Goal: Find specific page/section: Find specific page/section

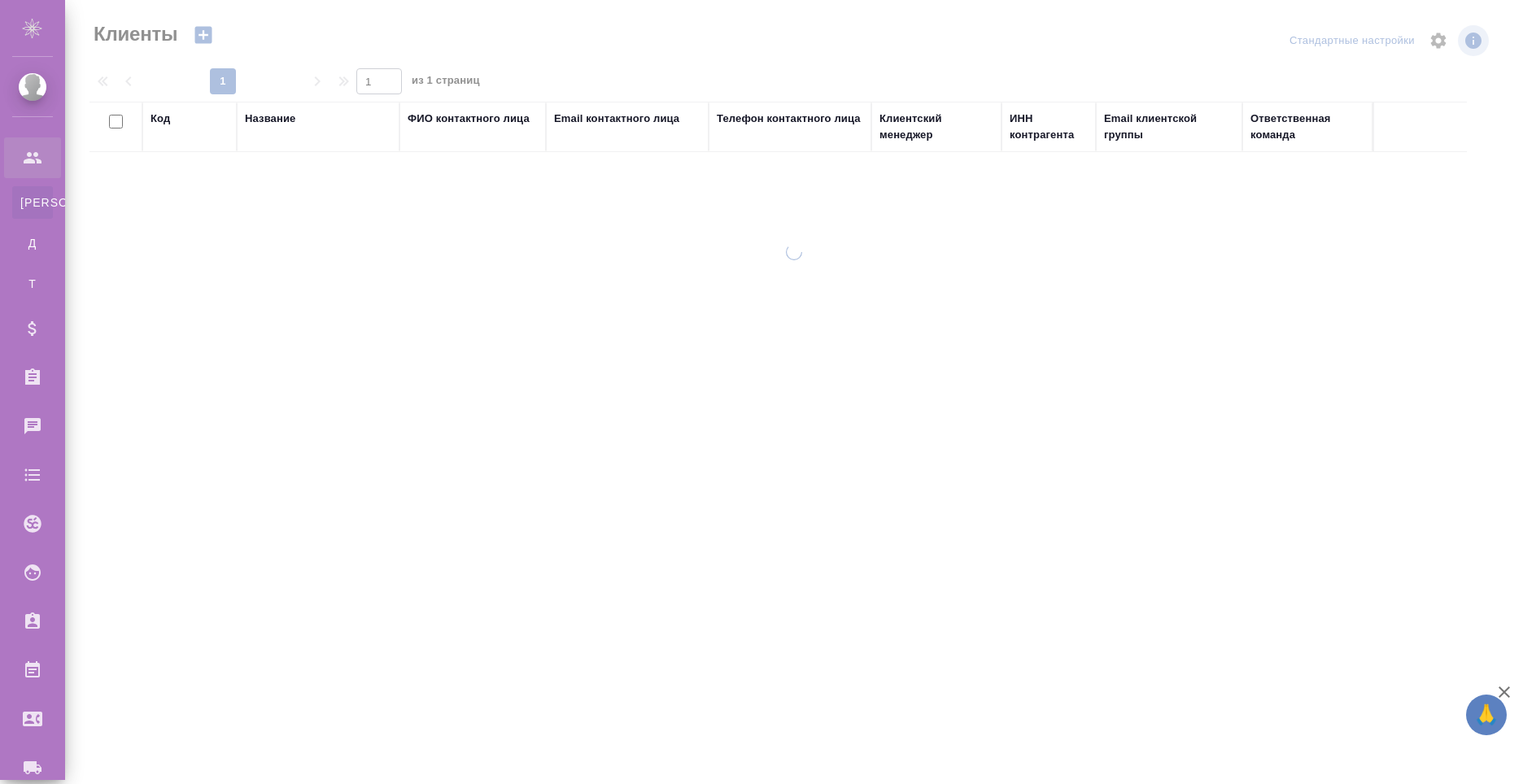
select select "RU"
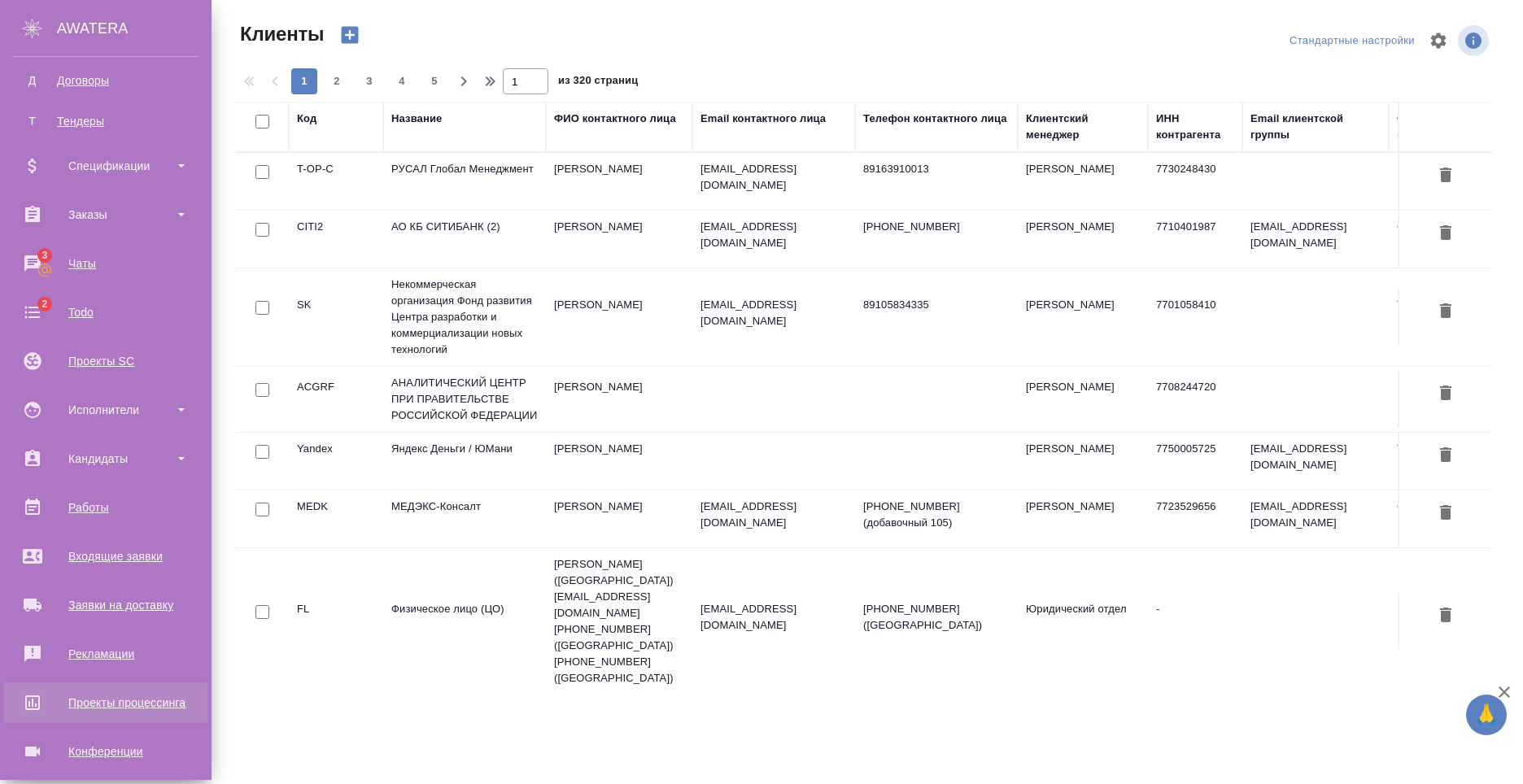
scroll to position [277, 0]
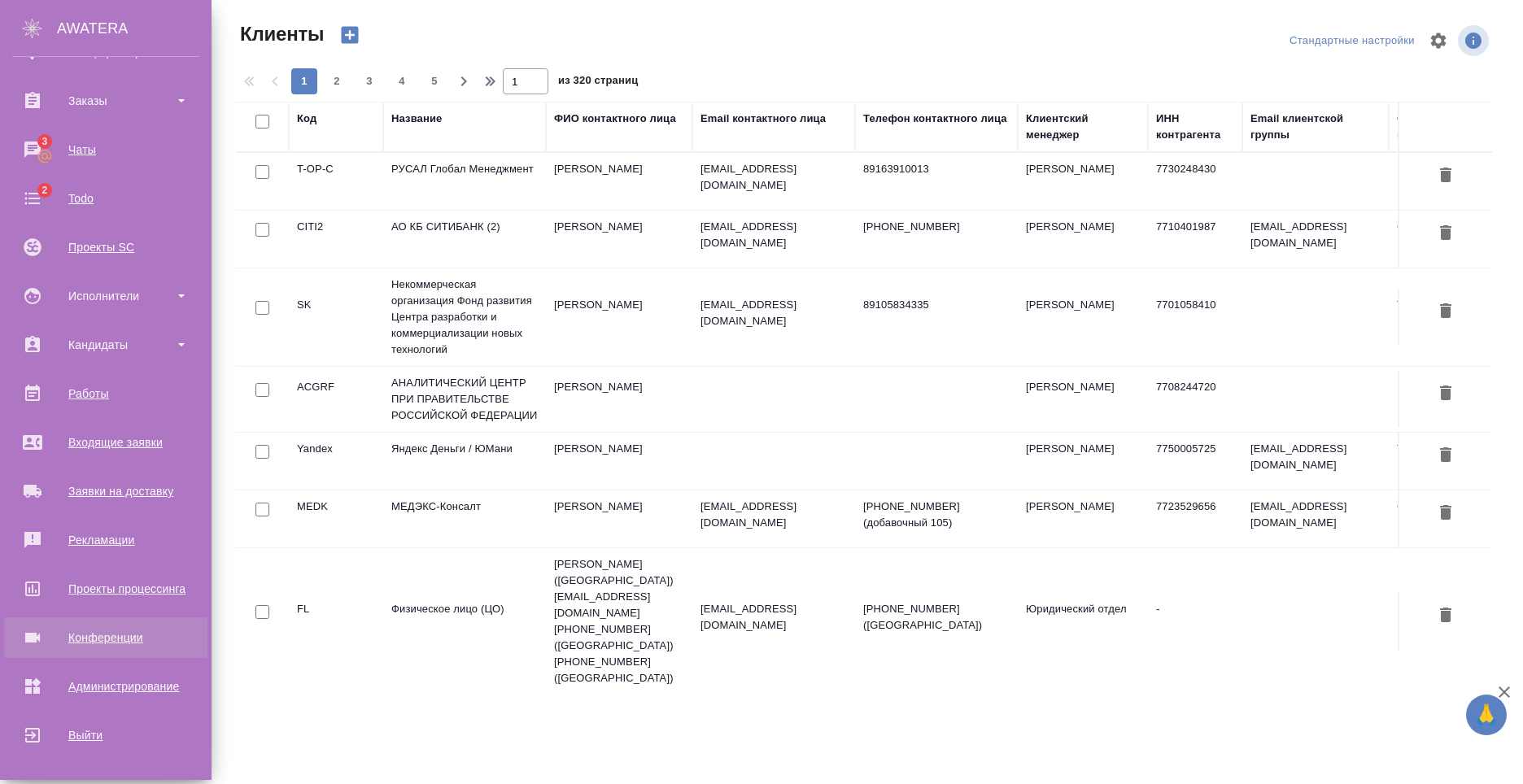
click at [139, 637] on div "Конференции" at bounding box center [106, 637] width 187 height 24
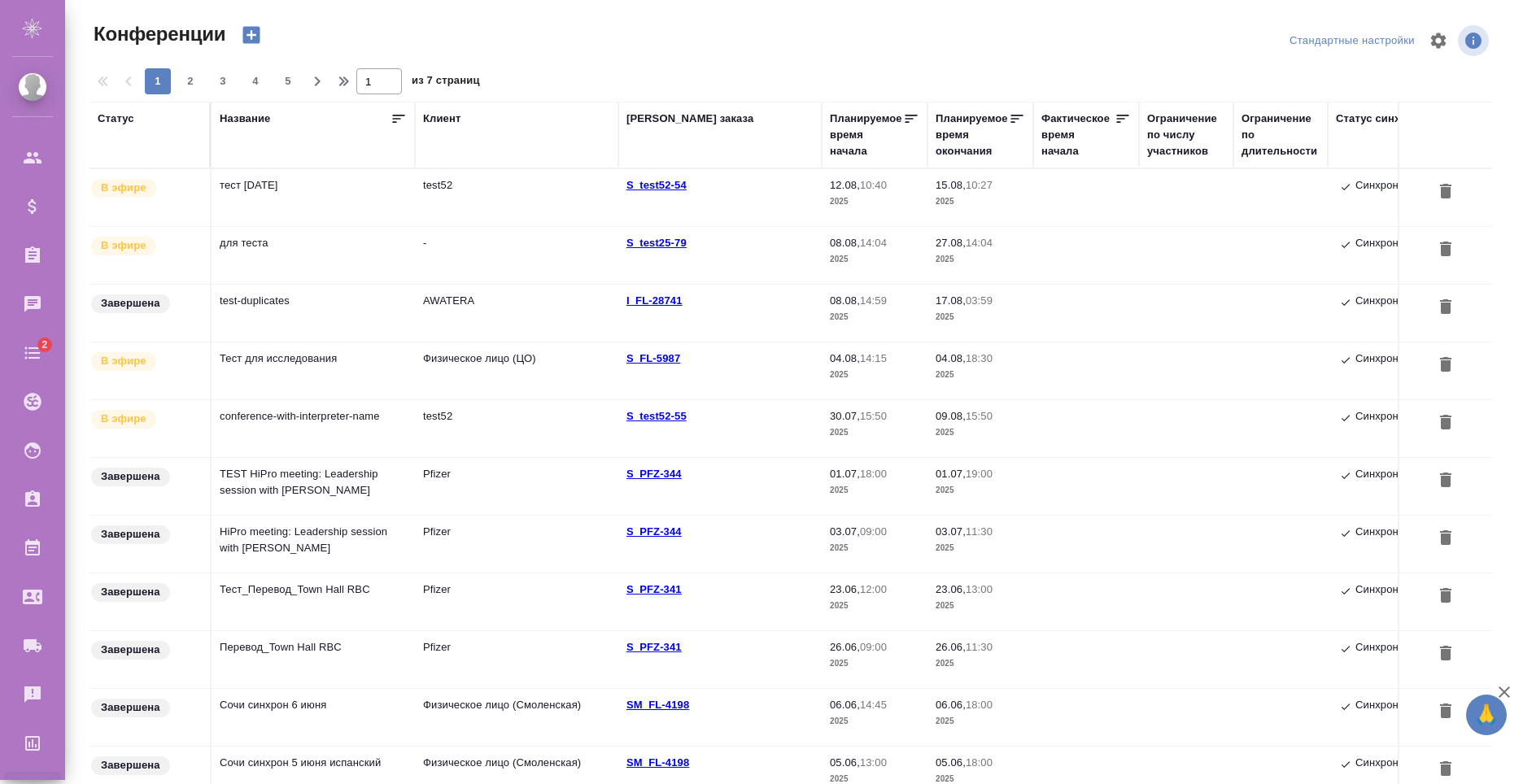
type input "[PERSON_NAME]"
click at [596, 200] on td "test52" at bounding box center [516, 197] width 203 height 57
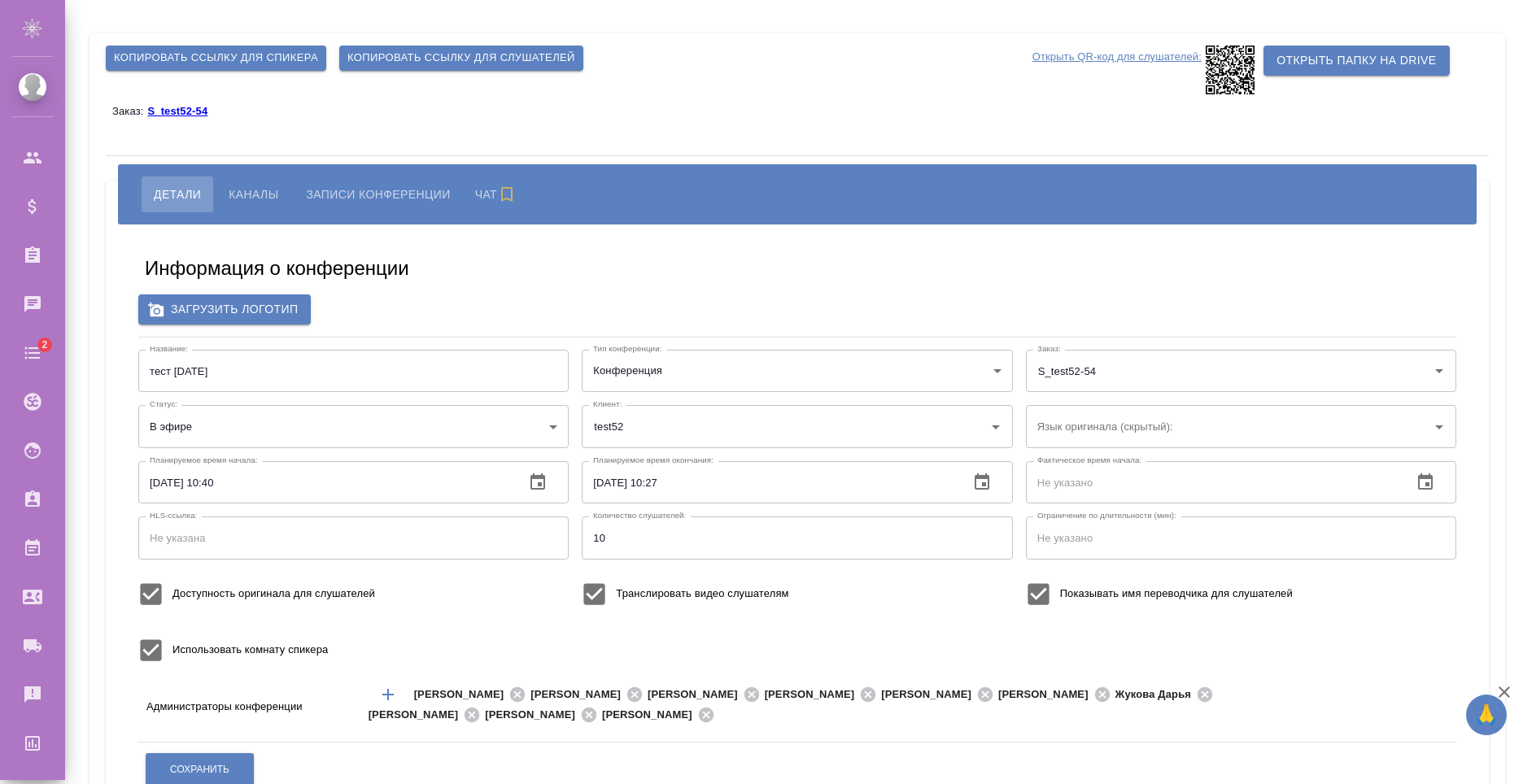
type input "test52"
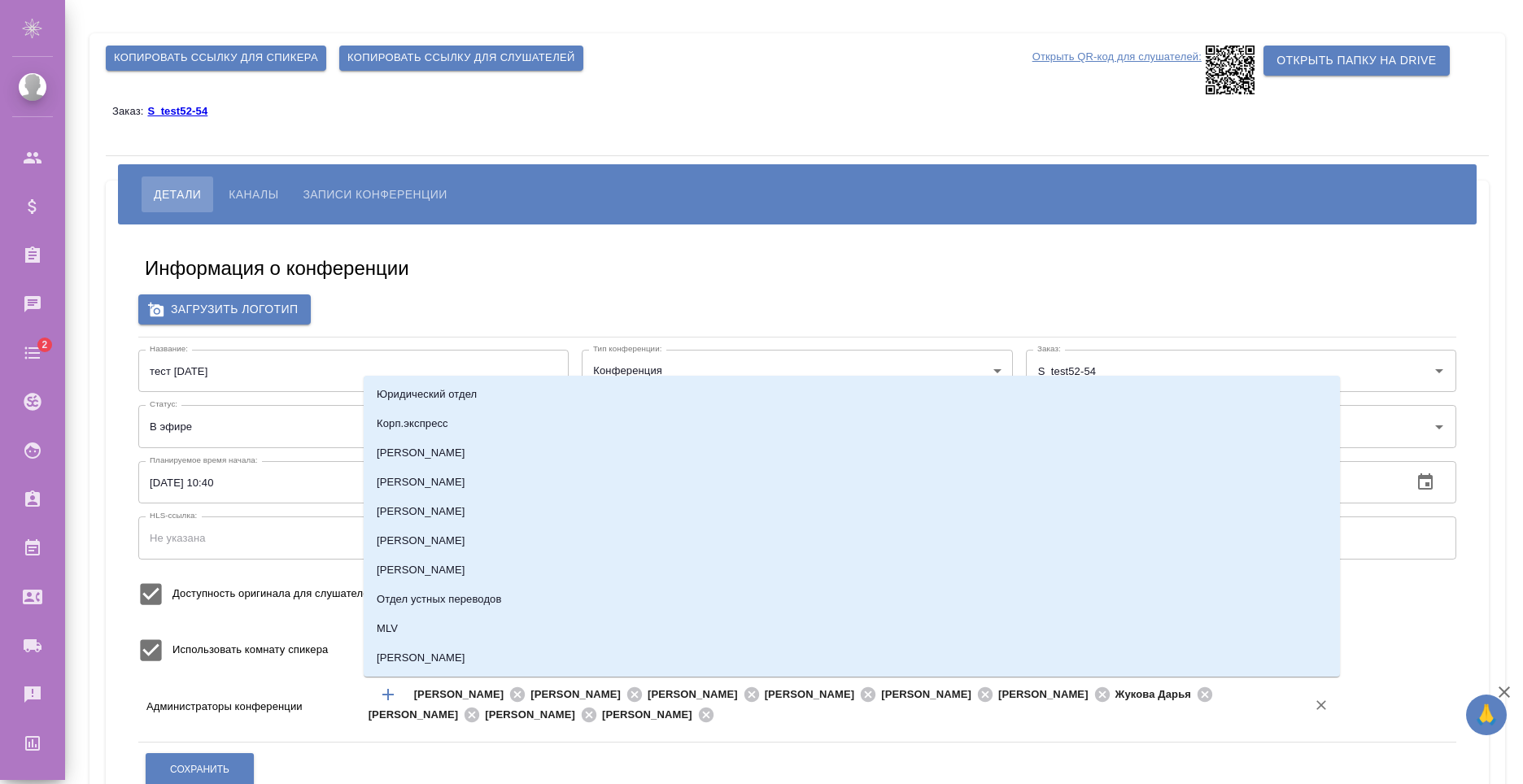
click at [880, 716] on input "text" at bounding box center [999, 715] width 561 height 19
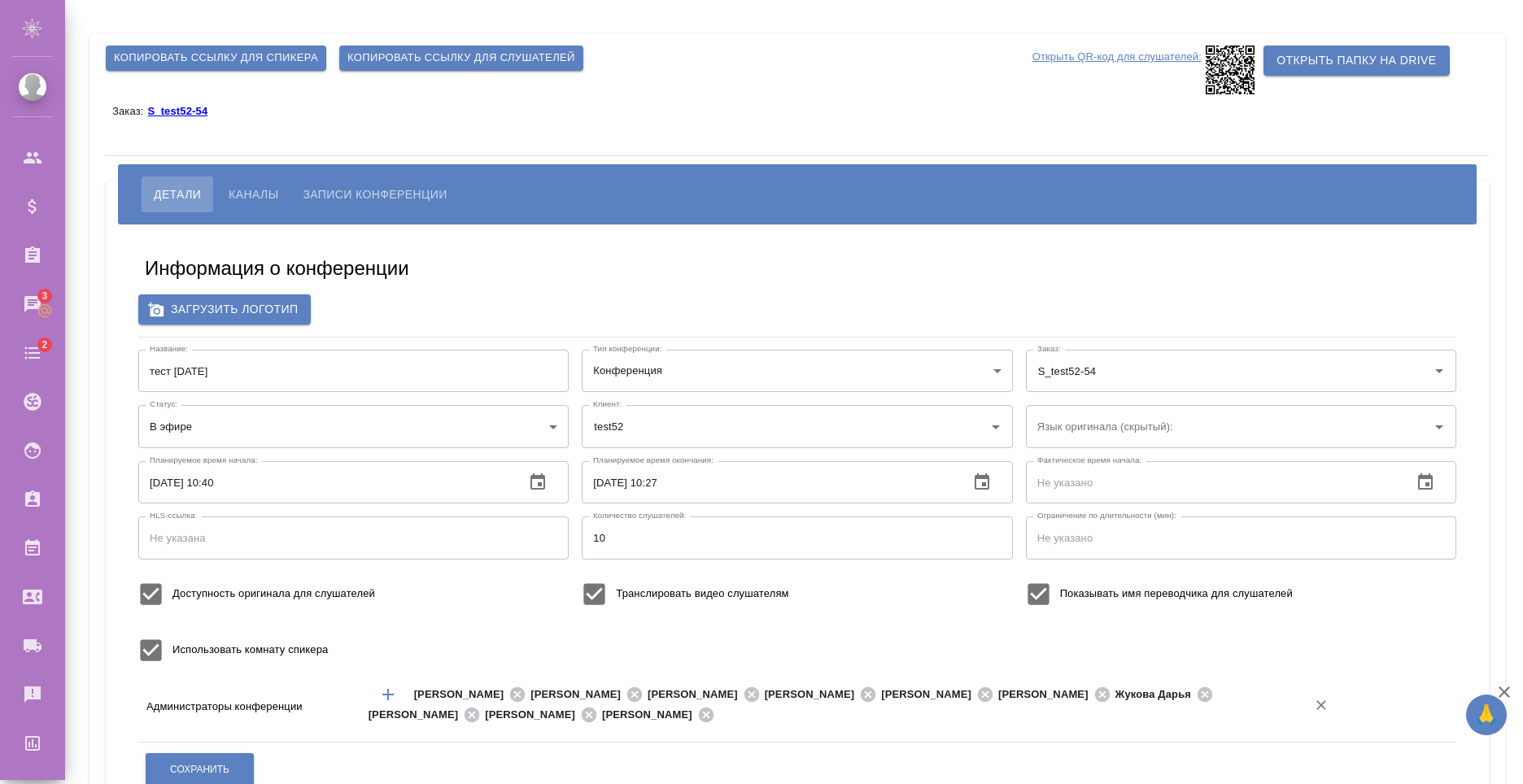
click at [802, 711] on input "text" at bounding box center [999, 715] width 561 height 19
click at [787, 715] on input "text" at bounding box center [999, 715] width 561 height 19
click at [262, 181] on button "Каналы" at bounding box center [253, 194] width 74 height 36
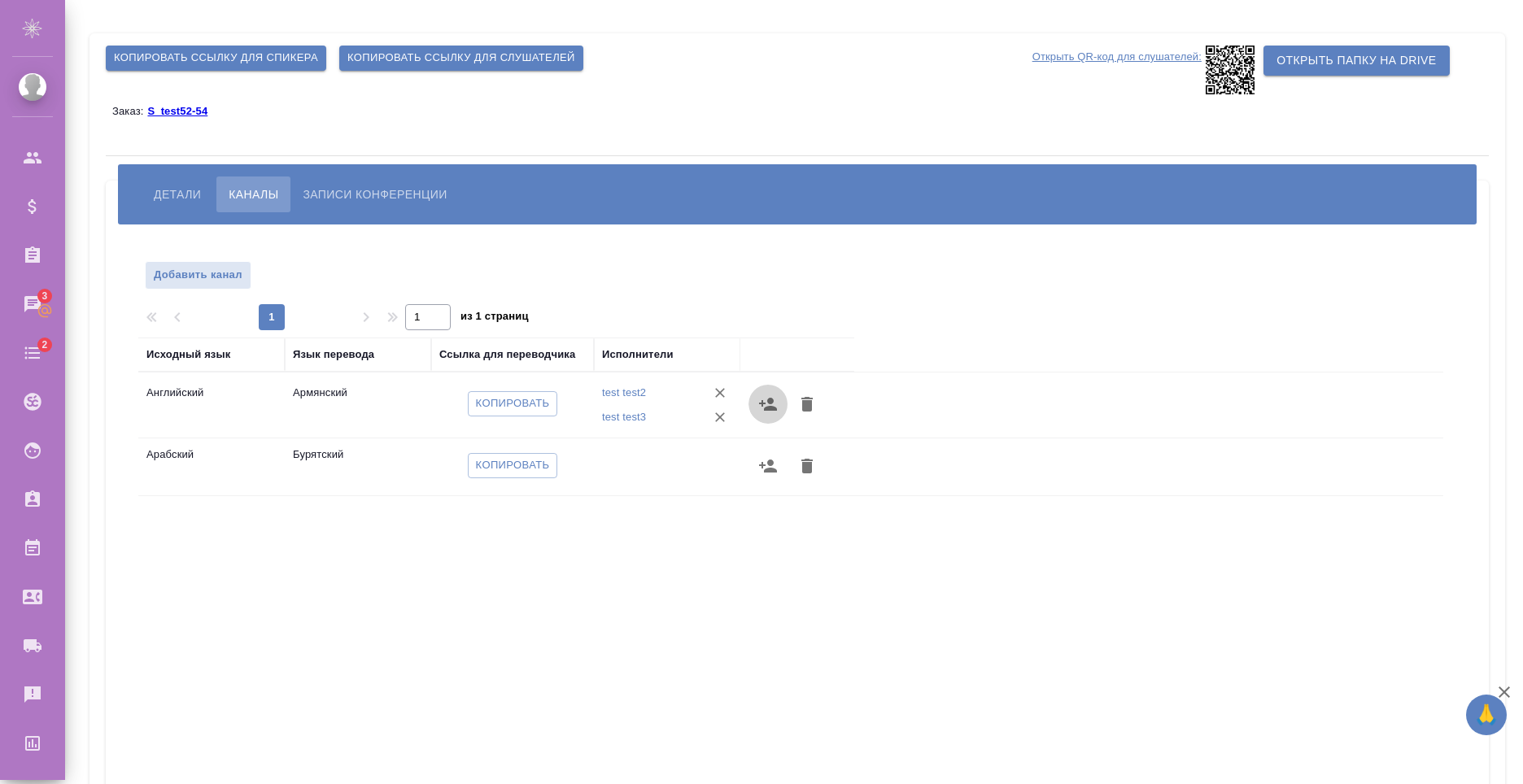
click at [772, 397] on icon "button" at bounding box center [767, 404] width 19 height 19
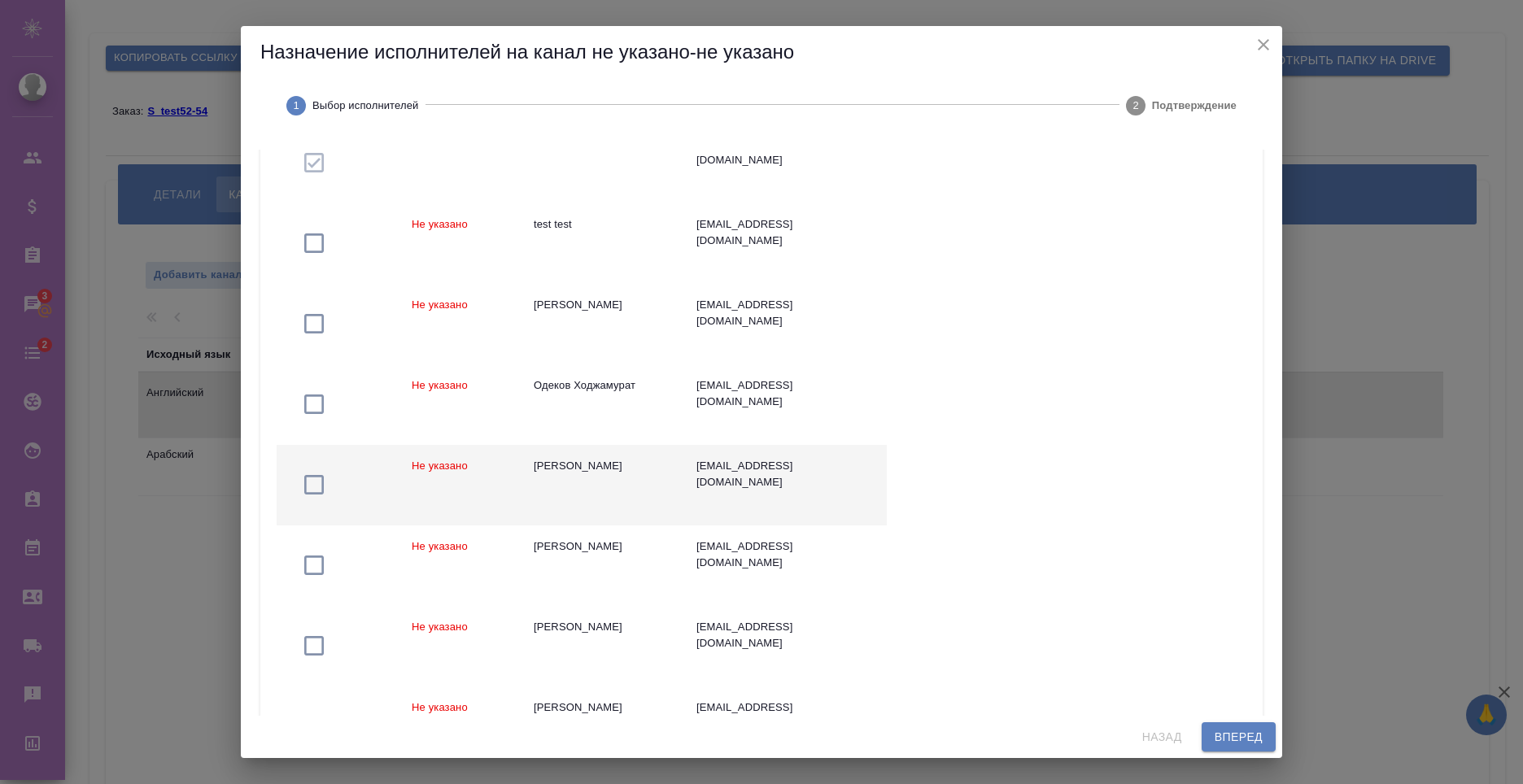
scroll to position [488, 0]
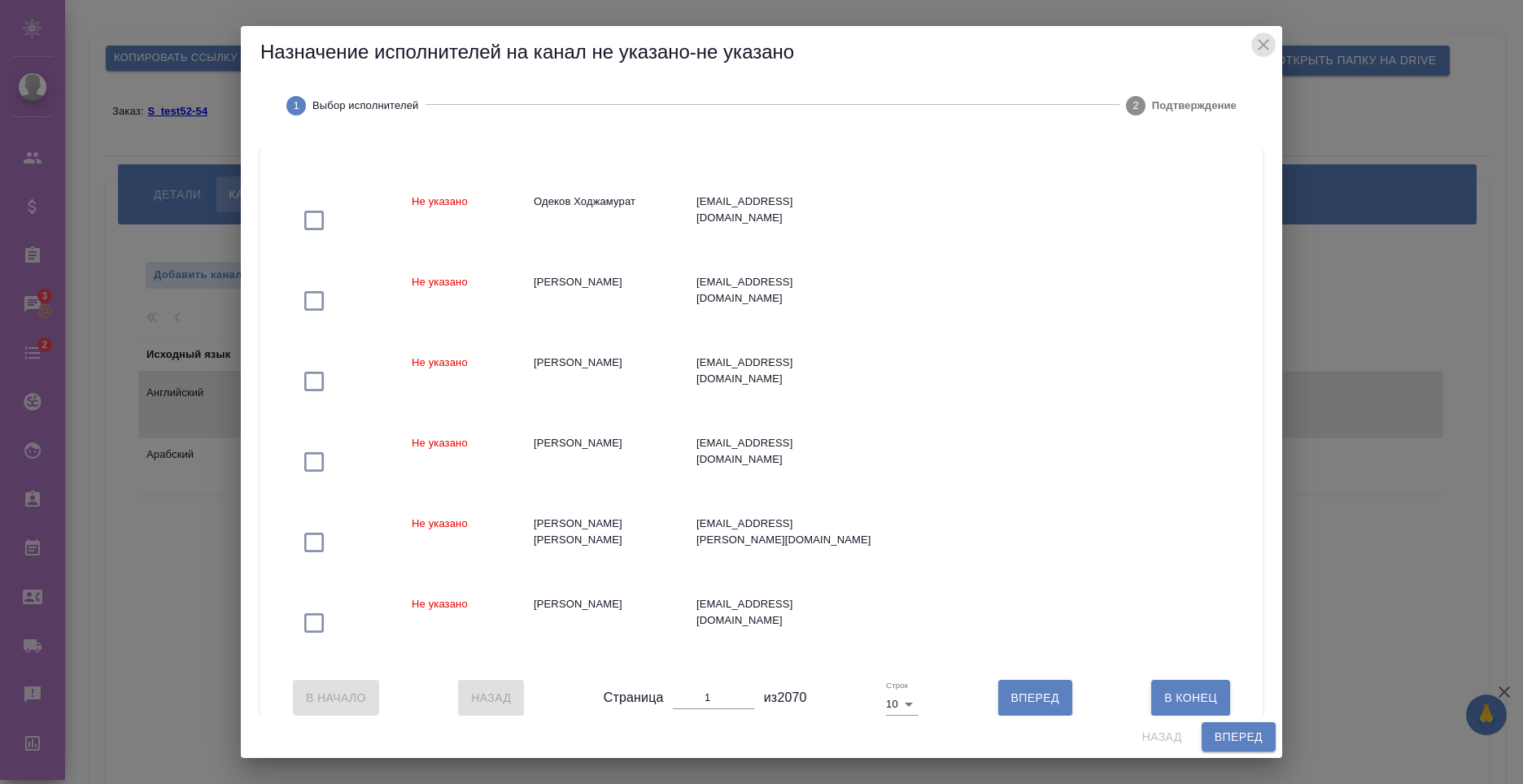
click at [1259, 50] on icon "close" at bounding box center [1263, 44] width 19 height 19
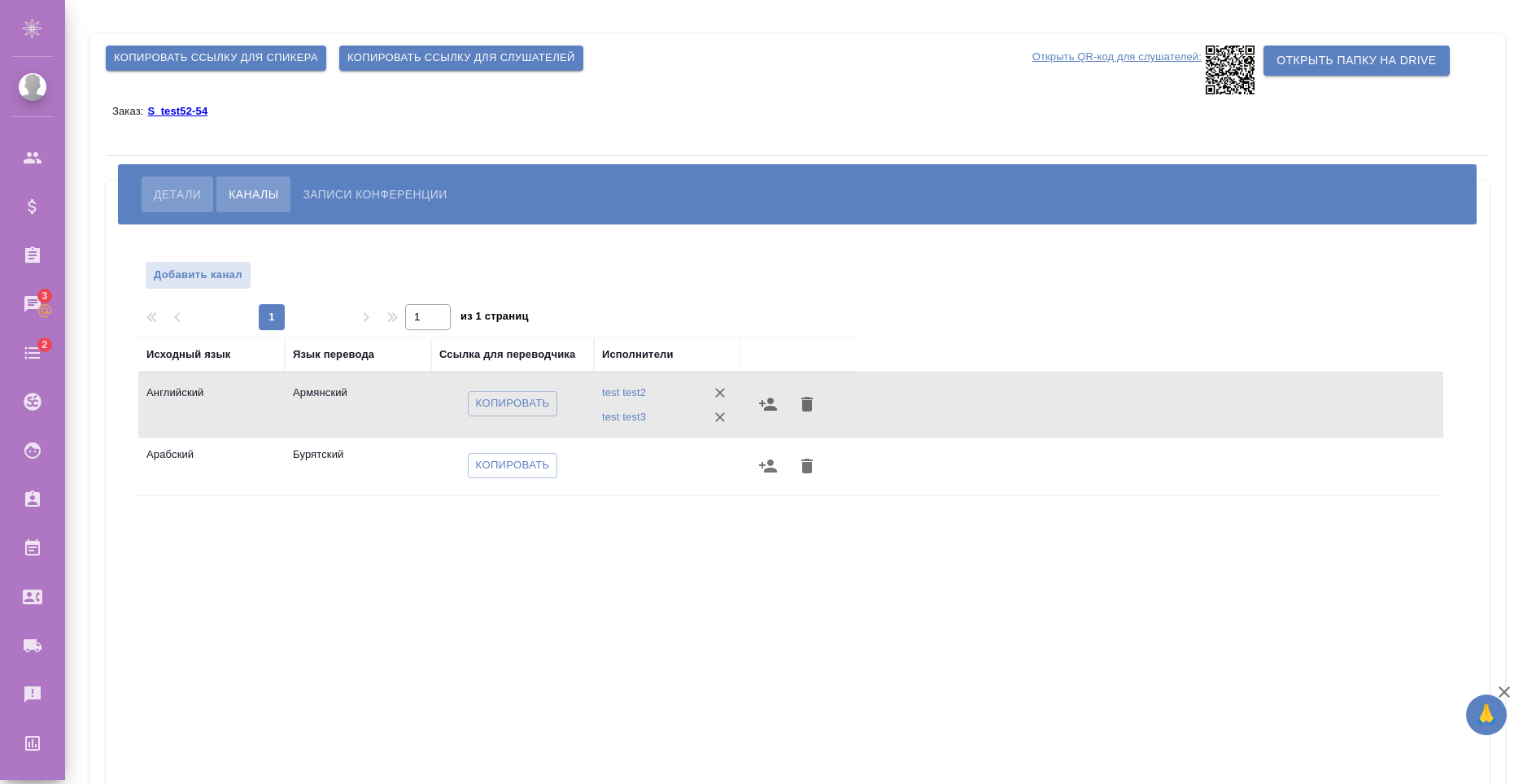
click at [182, 201] on span "Детали" at bounding box center [177, 194] width 47 height 19
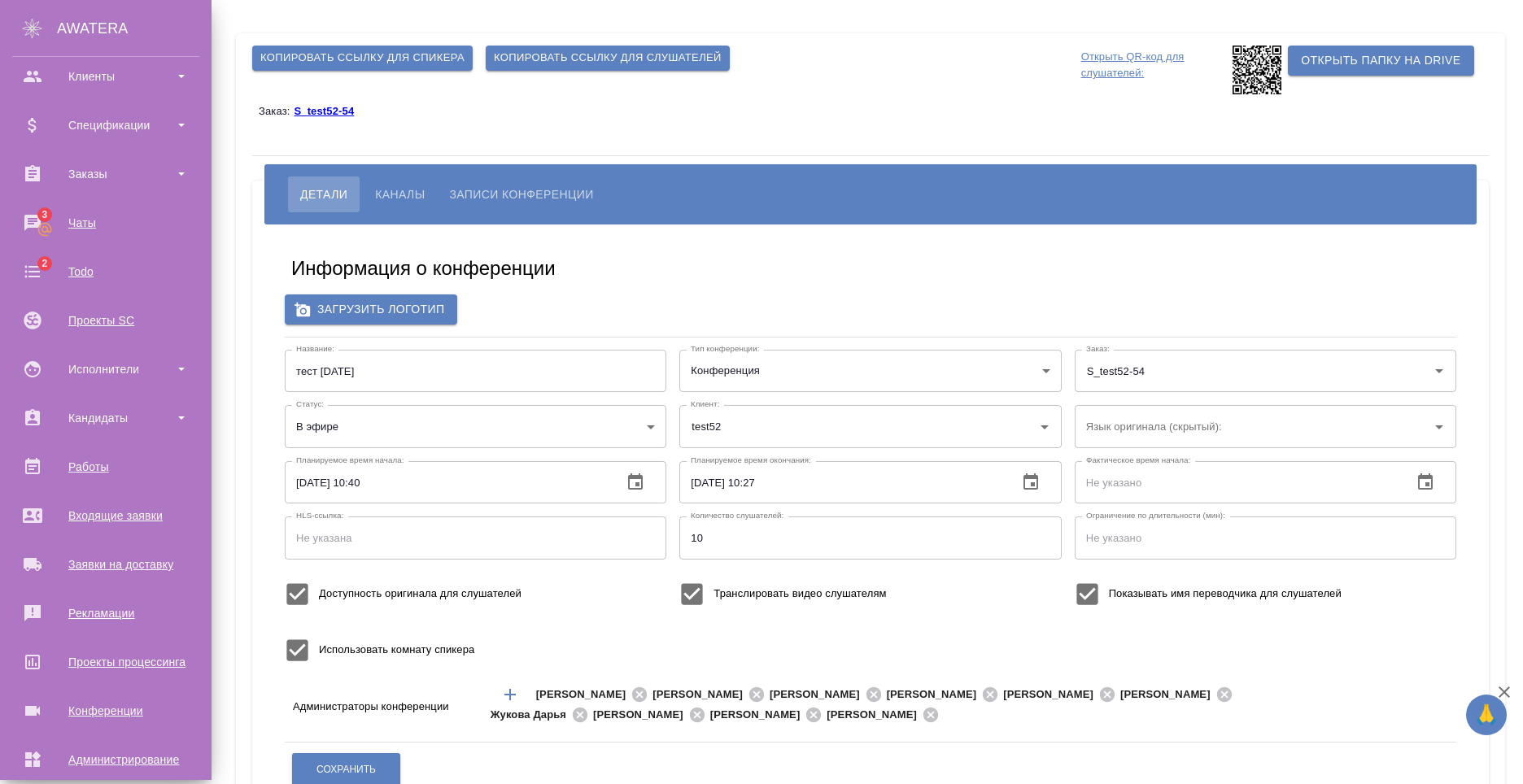
scroll to position [155, 0]
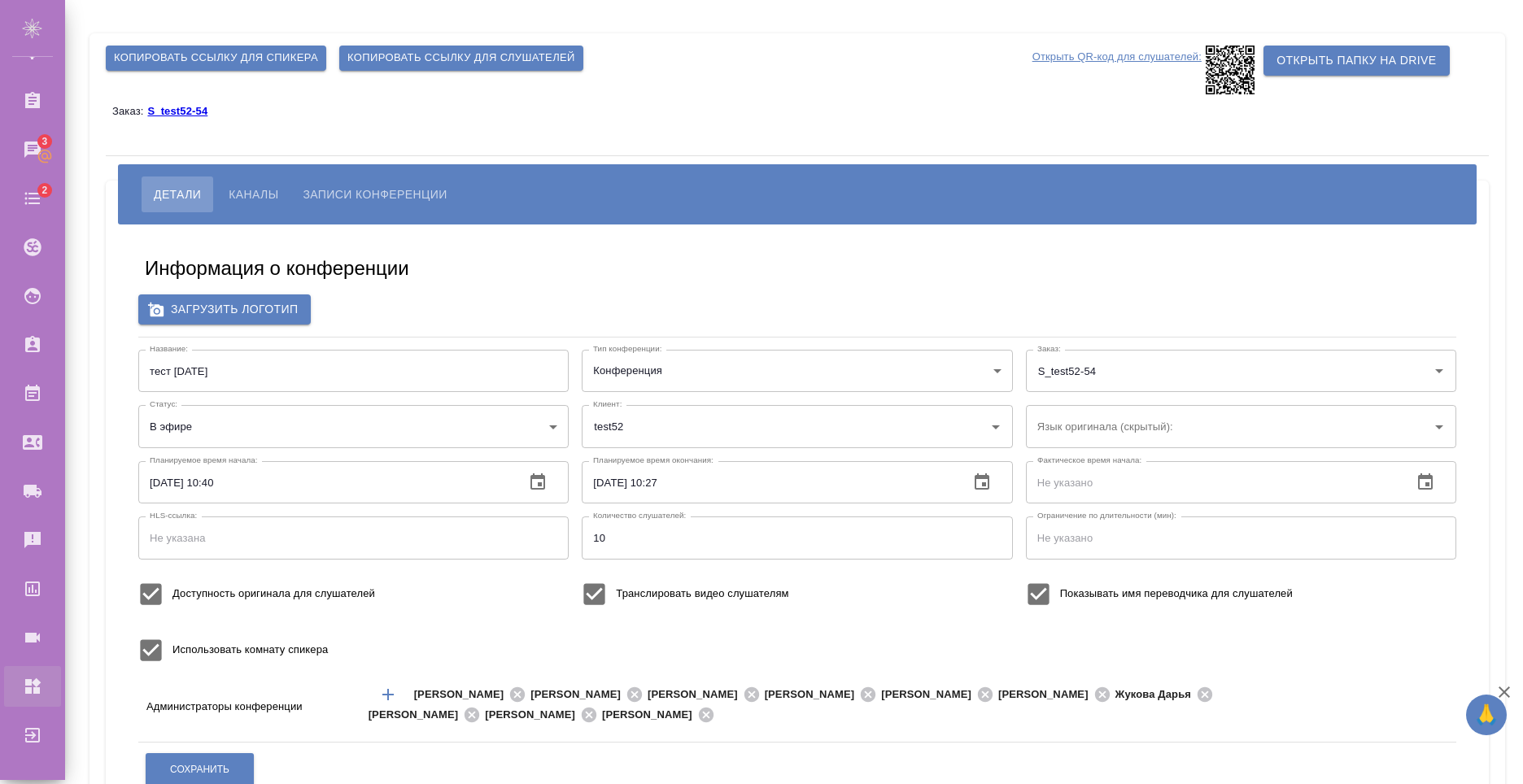
click at [33, 685] on div "Администрирование" at bounding box center [12, 686] width 41 height 24
